Goal: Find specific page/section: Find specific page/section

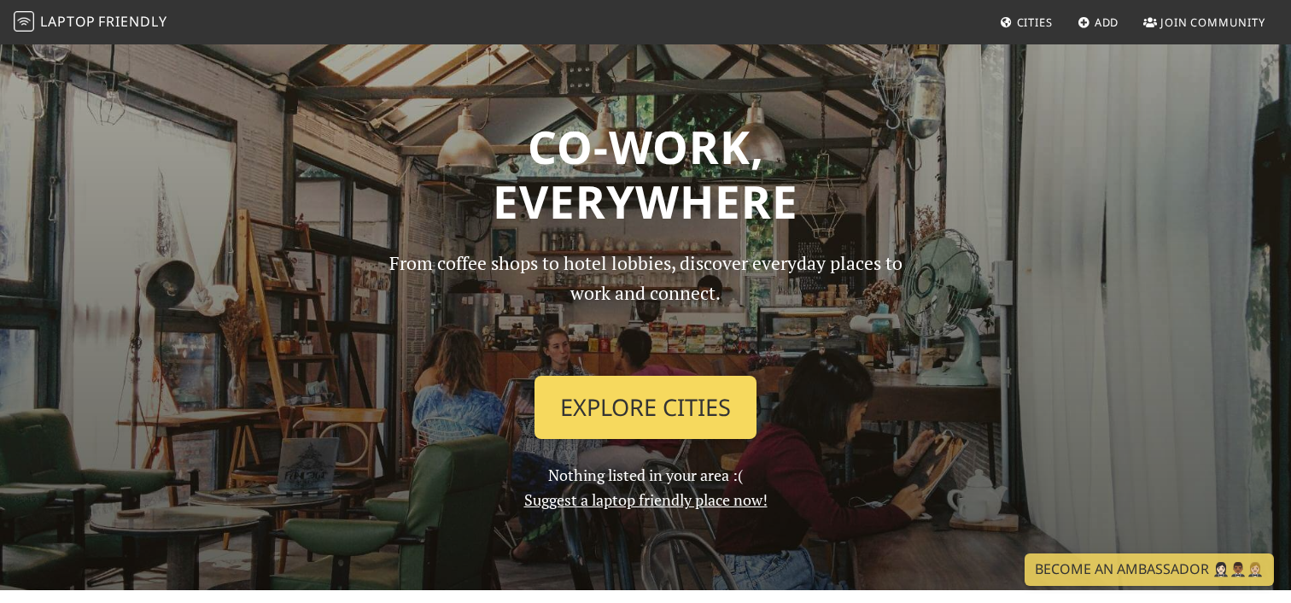
click at [590, 383] on link "Explore Cities" at bounding box center [646, 407] width 222 height 63
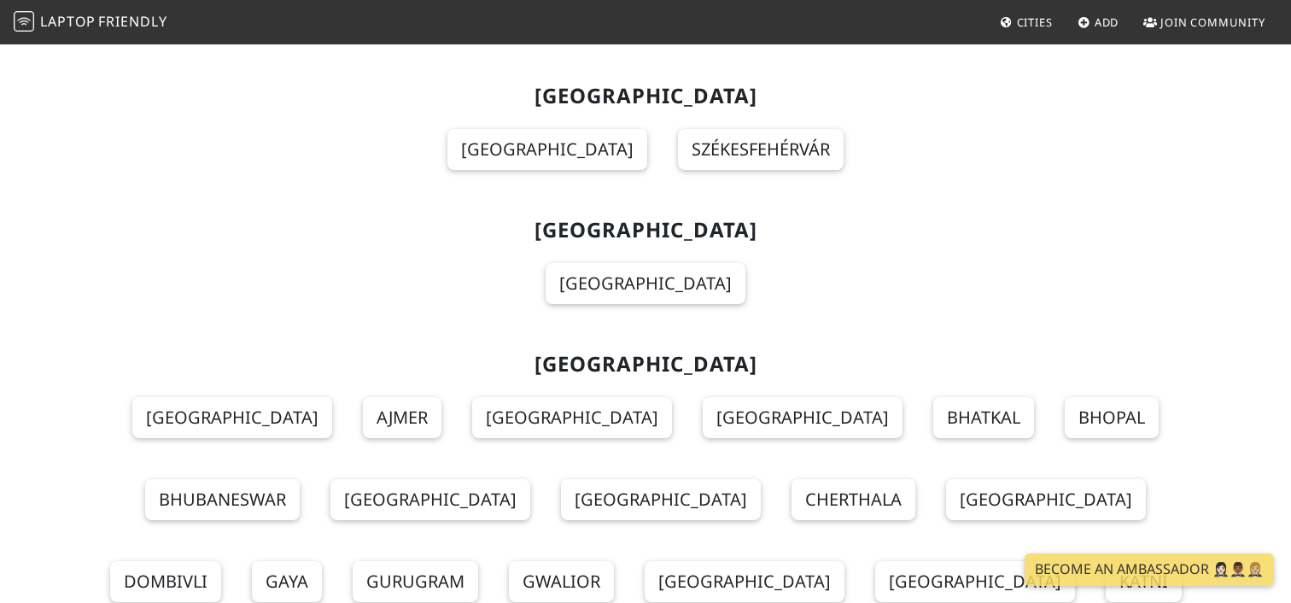
scroll to position [7726, 0]
